Goal: Find contact information: Find contact information

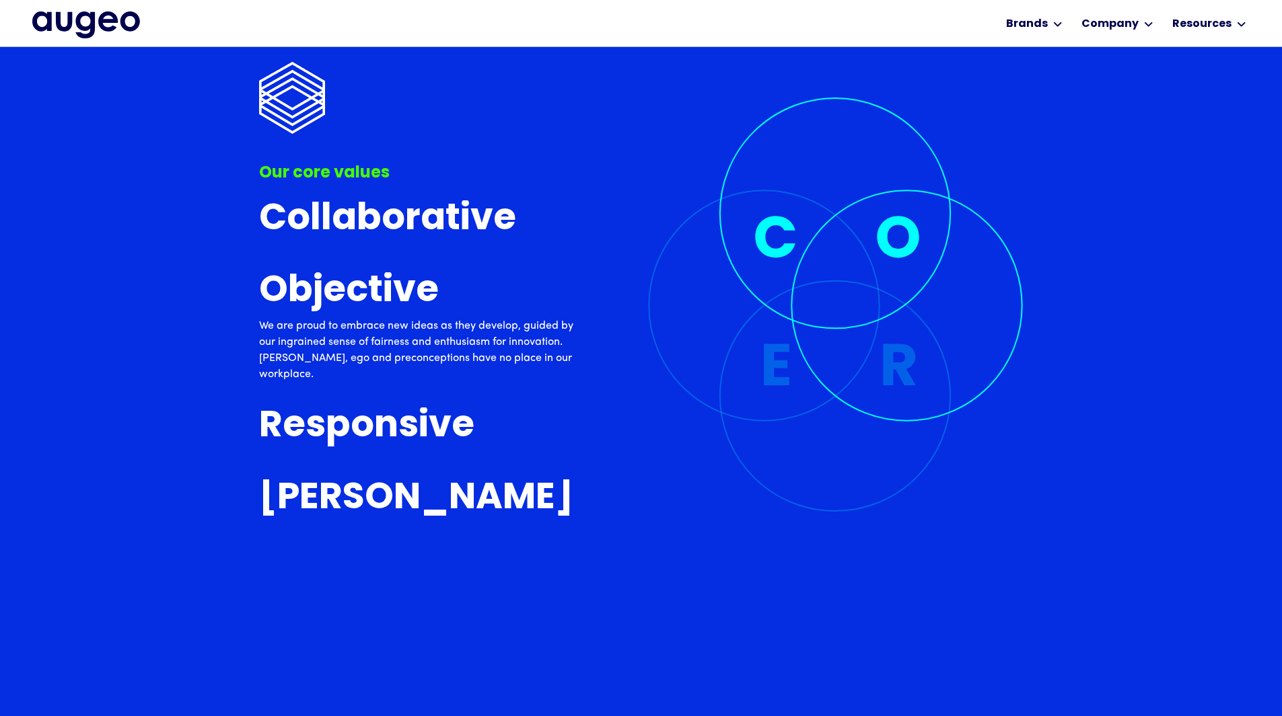
scroll to position [4334, 0]
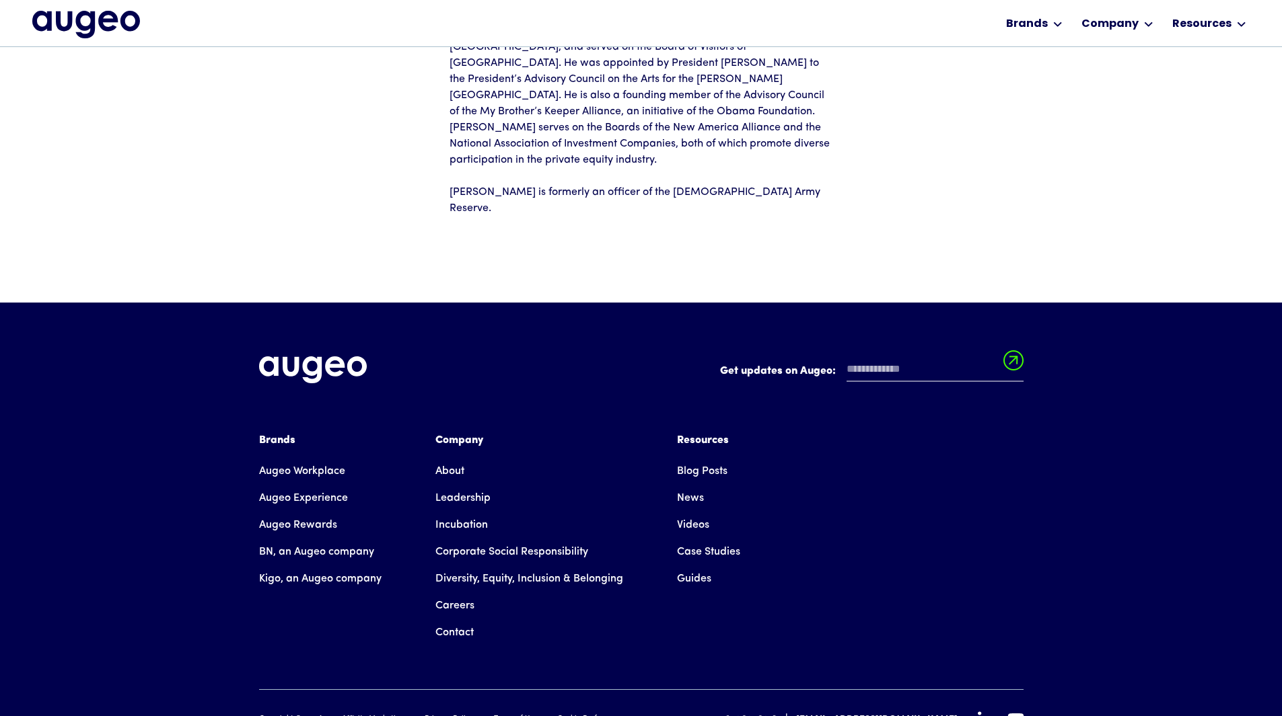
scroll to position [612, 0]
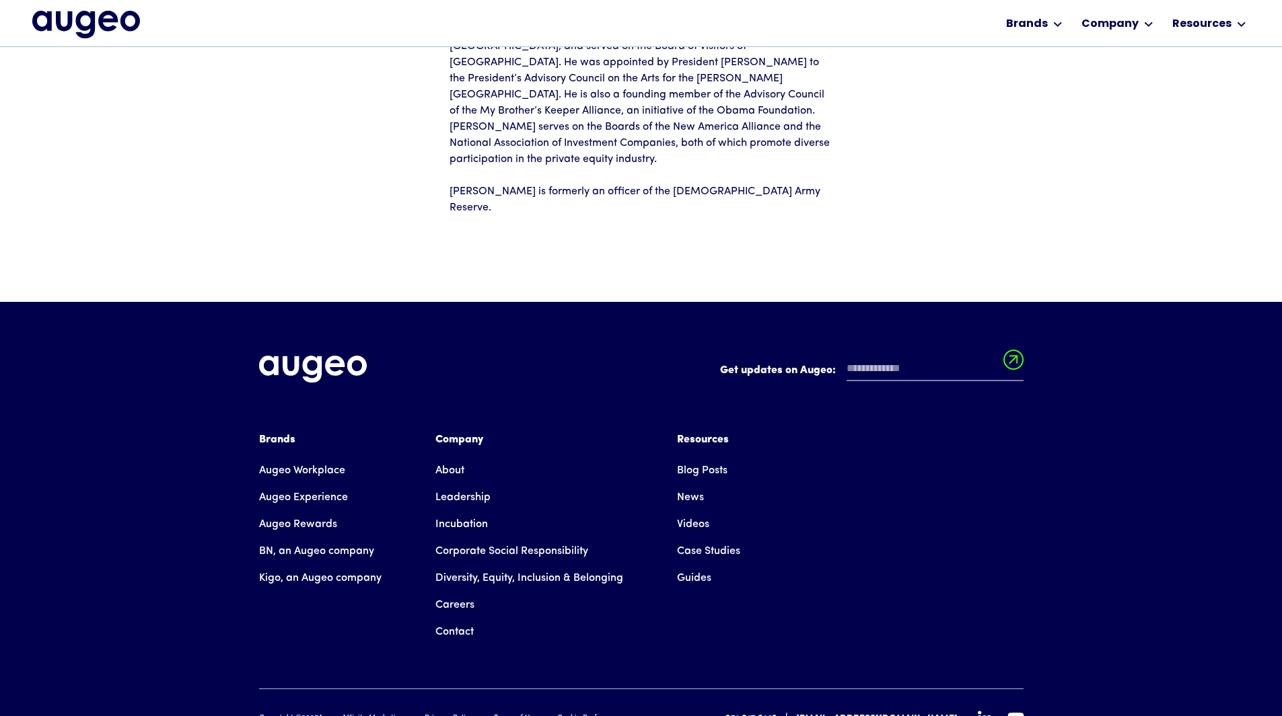
click at [464, 619] on link "Contact" at bounding box center [454, 632] width 38 height 27
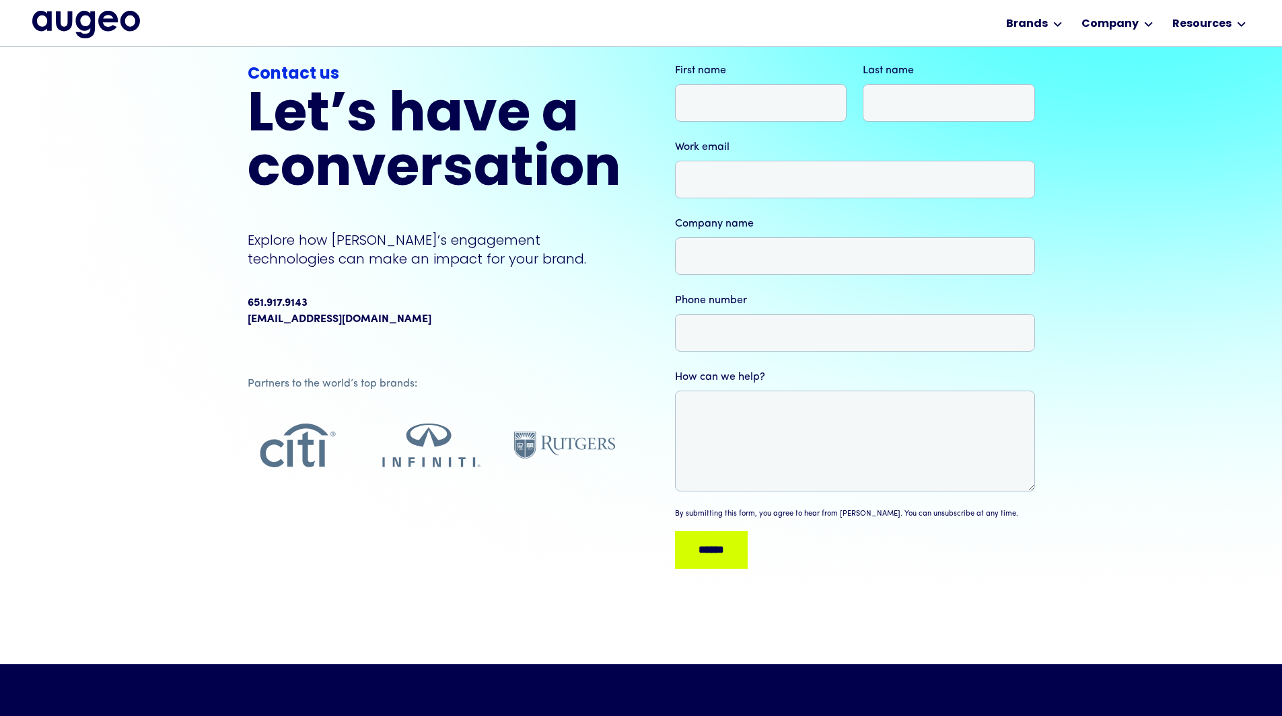
scroll to position [70, 0]
